Goal: Find specific page/section: Find specific page/section

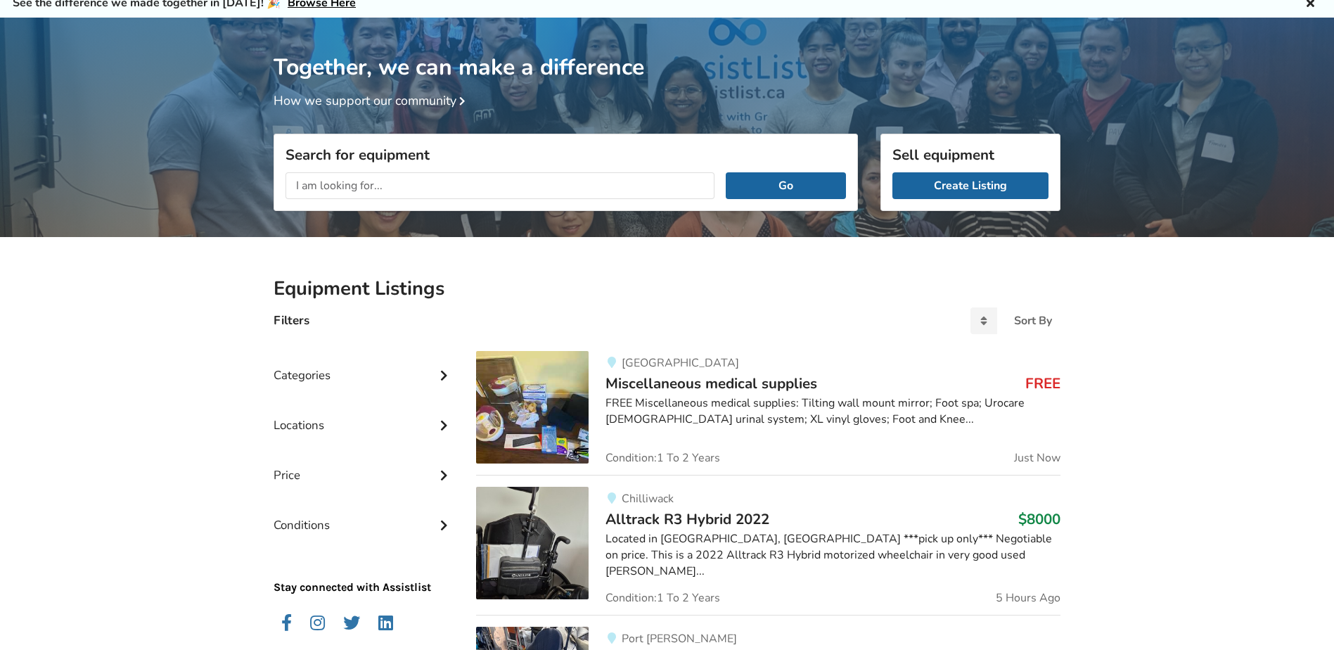
scroll to position [141, 0]
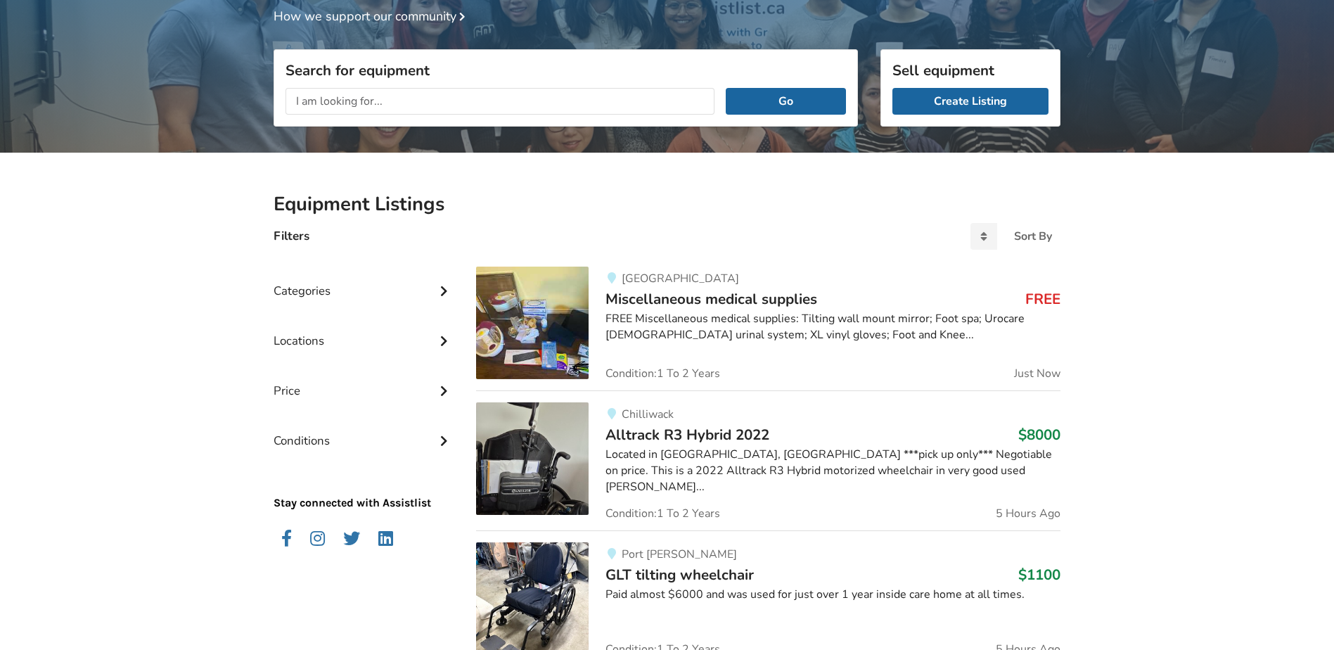
click at [359, 297] on div "Categories" at bounding box center [364, 280] width 180 height 50
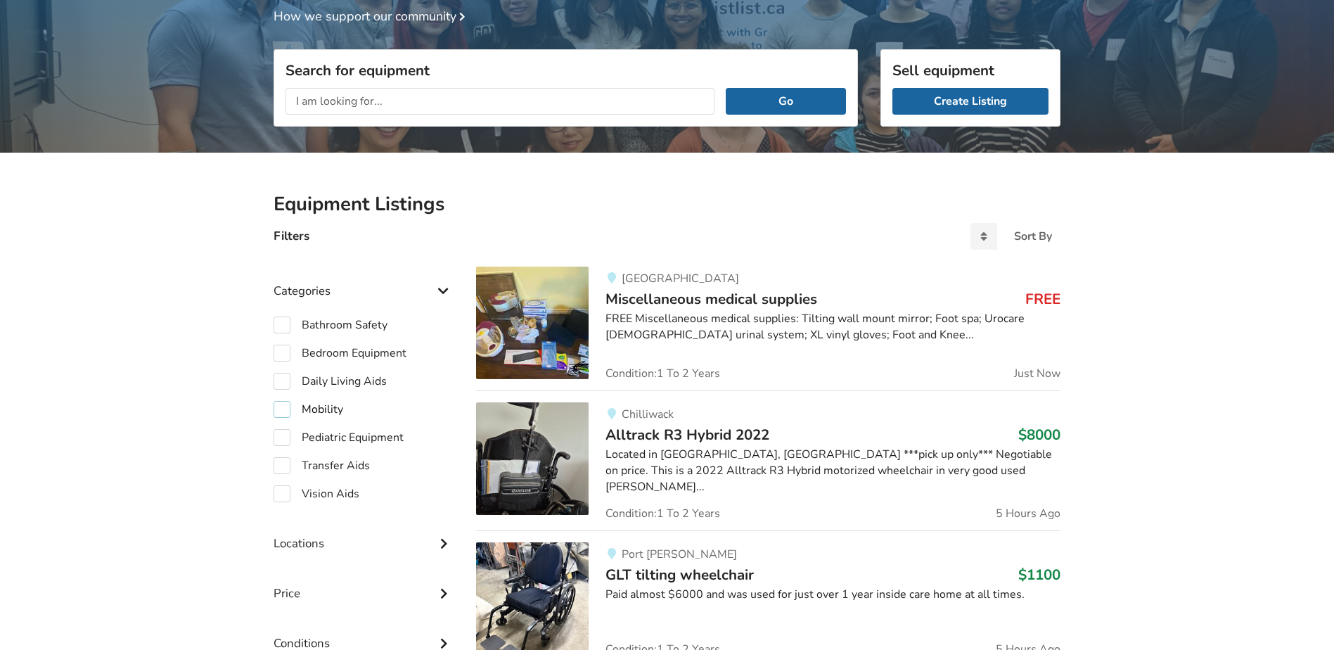
click at [285, 406] on label "Mobility" at bounding box center [309, 409] width 70 height 17
checkbox input "true"
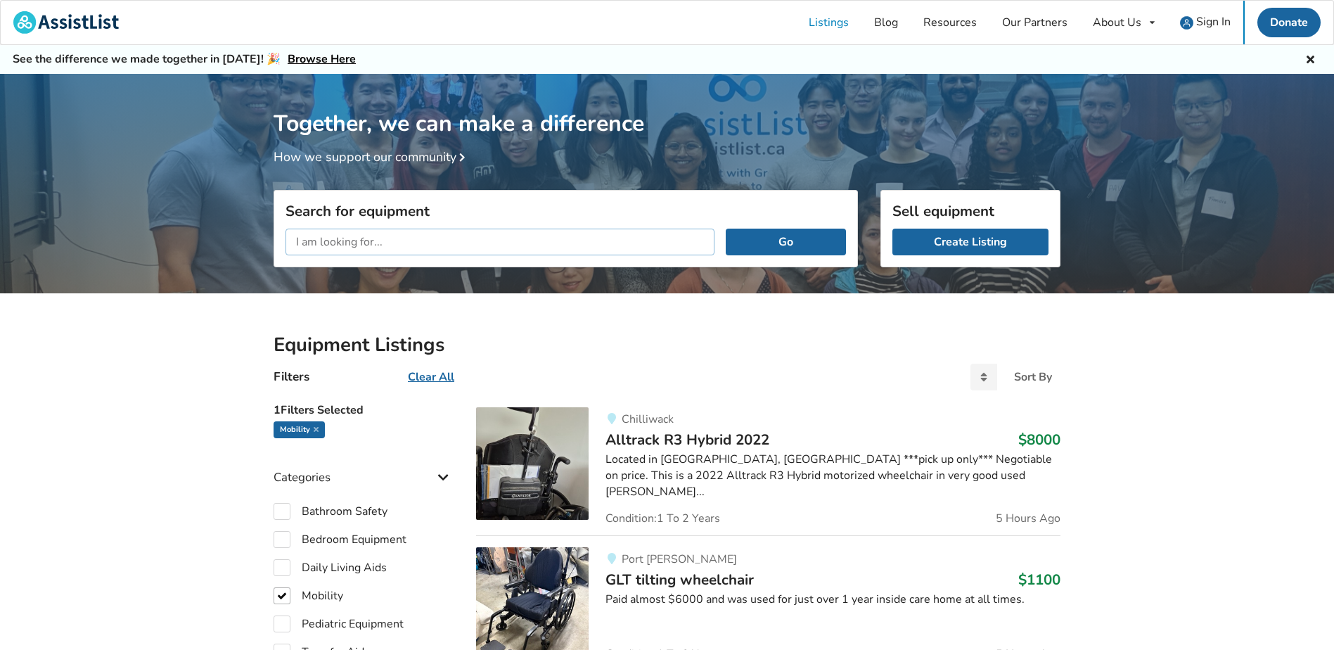
click at [390, 250] on input "text" at bounding box center [499, 242] width 429 height 27
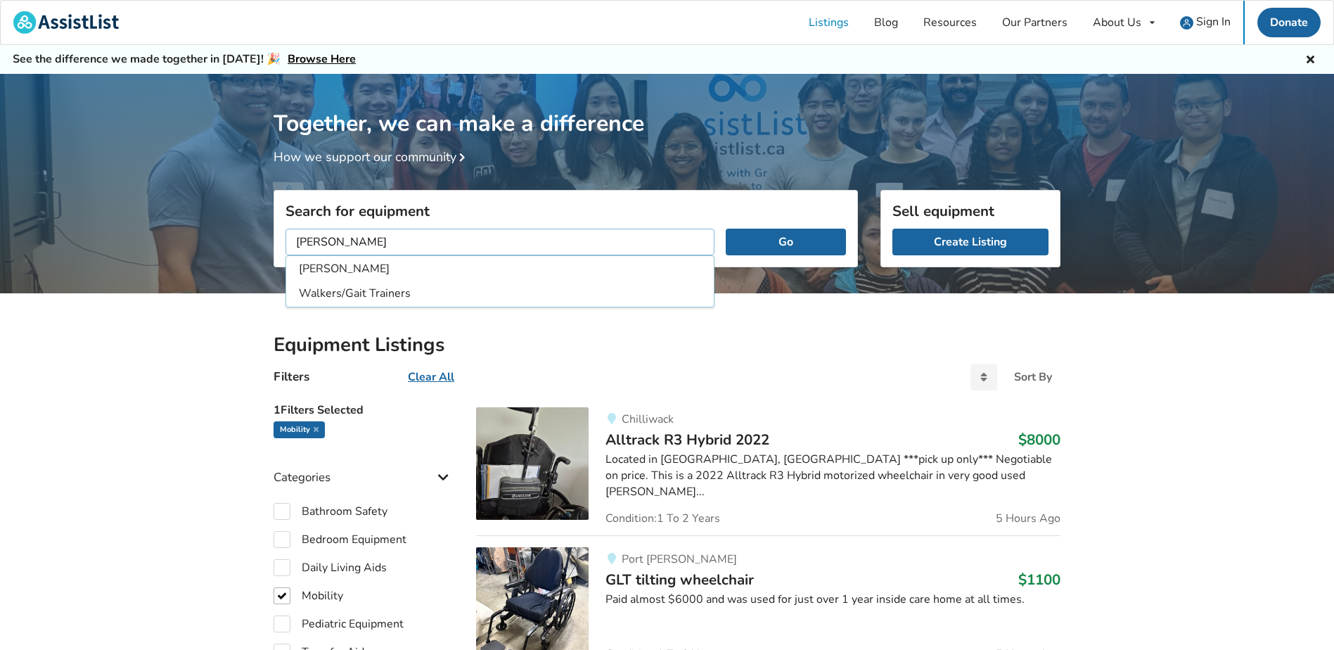
type input "[PERSON_NAME]"
click at [726, 229] on button "Go" at bounding box center [786, 242] width 120 height 27
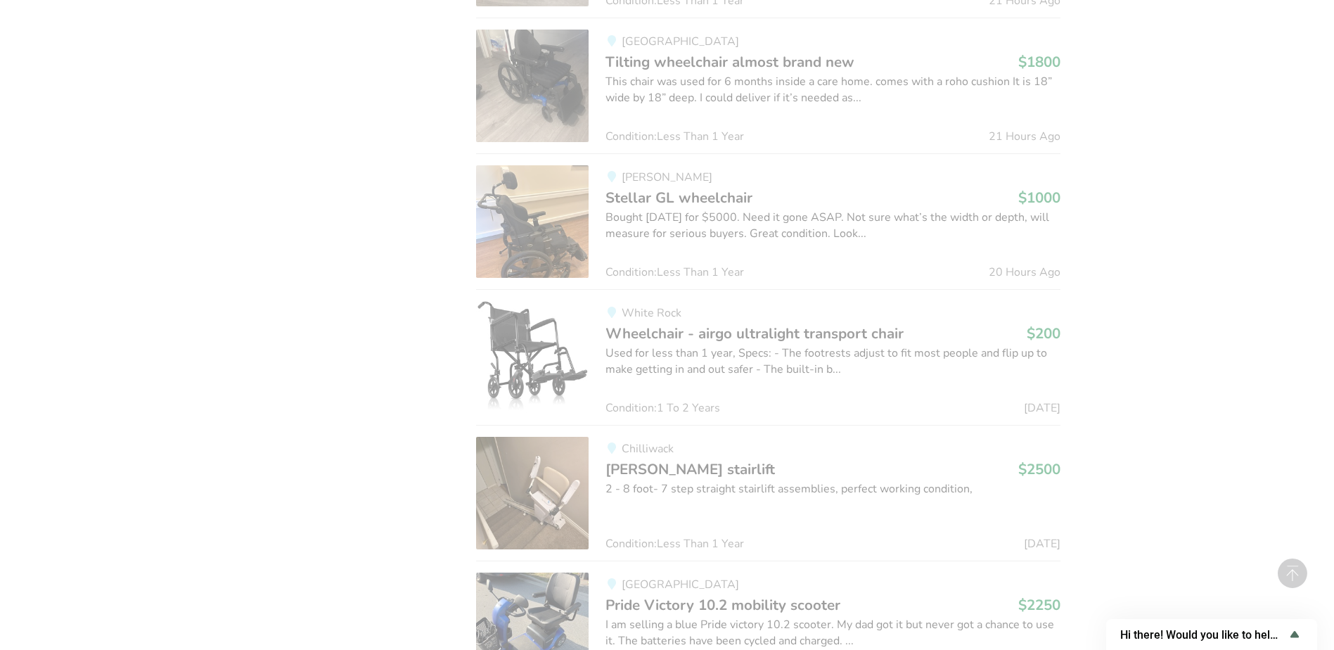
scroll to position [1477, 0]
